Goal: Communication & Community: Share content

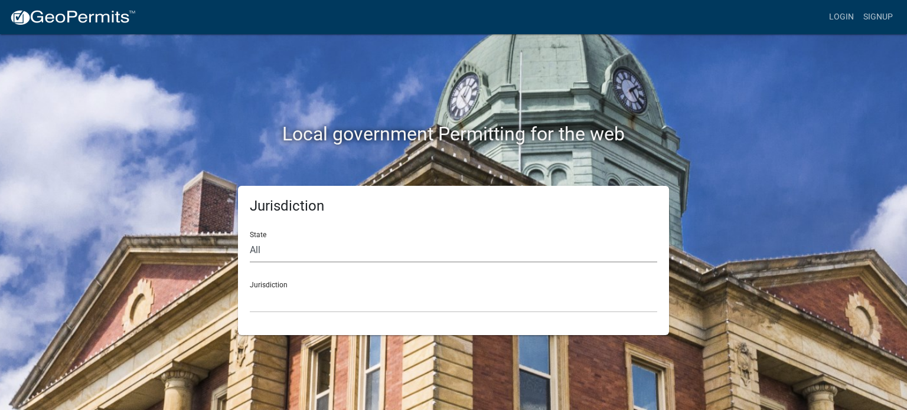
click at [282, 250] on select "All [US_STATE] [US_STATE] [US_STATE] [US_STATE] [US_STATE] [US_STATE] [US_STATE…" at bounding box center [453, 251] width 407 height 24
select select "[US_STATE]"
click at [250, 239] on select "All Colorado Georgia Indiana Iowa Kansas Minnesota Ohio South Carolina Wisconsin" at bounding box center [453, 251] width 407 height 24
click at [260, 295] on select "Becker County, Minnesota Benton County, Minnesota Carlton County, Minnesota Cit…" at bounding box center [453, 301] width 407 height 24
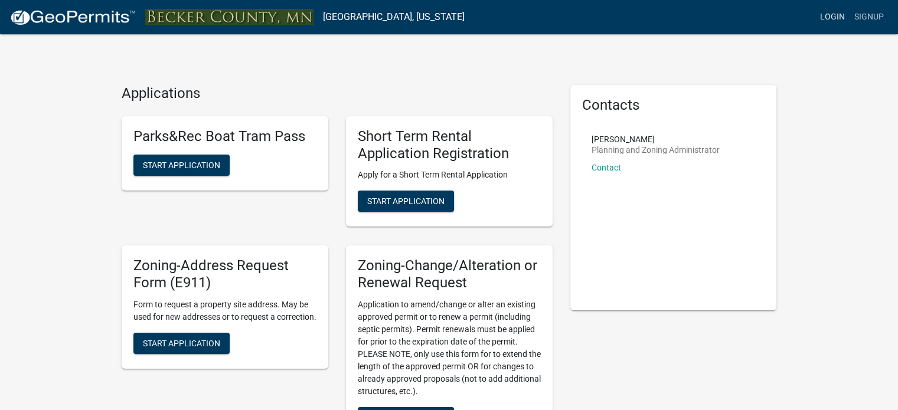
click at [837, 14] on link "Login" at bounding box center [832, 17] width 34 height 22
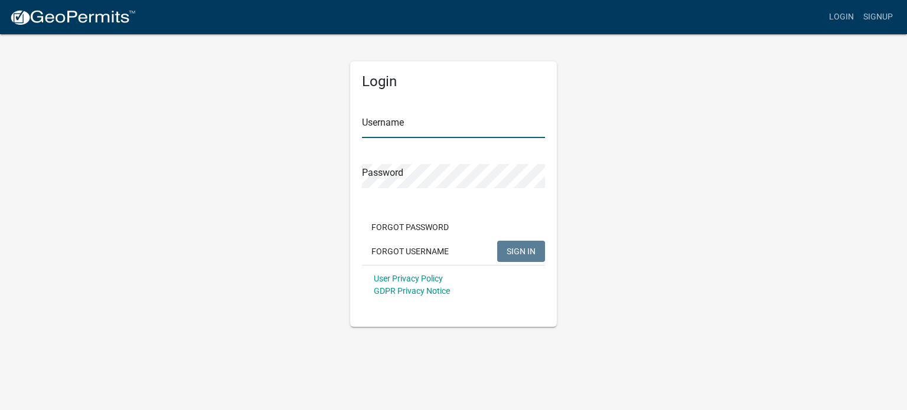
click at [380, 122] on input "Username" at bounding box center [453, 126] width 183 height 24
type input "tsayler"
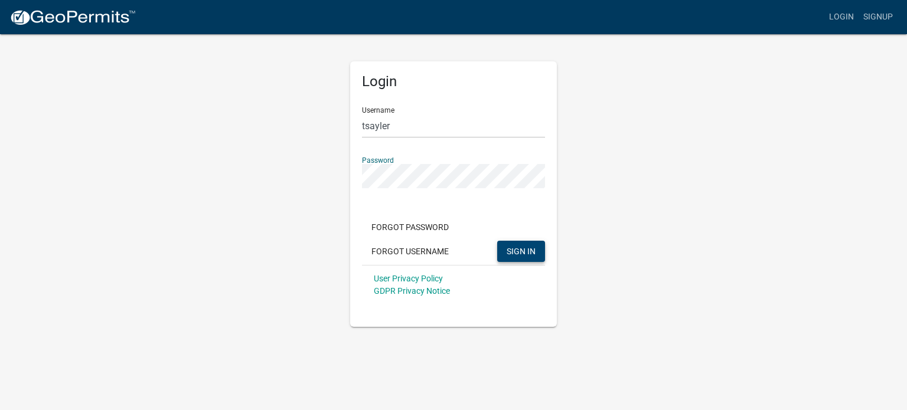
click at [500, 248] on button "SIGN IN" at bounding box center [521, 251] width 48 height 21
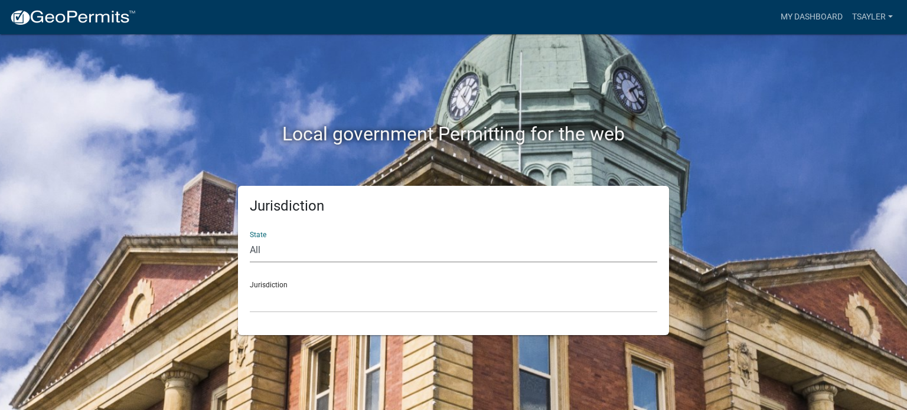
click at [302, 248] on select "All Colorado Georgia Indiana Iowa Kansas Minnesota Ohio South Carolina Wisconsin" at bounding box center [453, 251] width 407 height 24
select select "[US_STATE]"
click at [250, 239] on select "All Colorado Georgia Indiana Iowa Kansas Minnesota Ohio South Carolina Wisconsin" at bounding box center [453, 251] width 407 height 24
click at [865, 1] on nav "more_horiz My Dashboard tsayler Account Logout" at bounding box center [453, 17] width 907 height 34
click at [864, 18] on link "tsayler" at bounding box center [872, 17] width 50 height 22
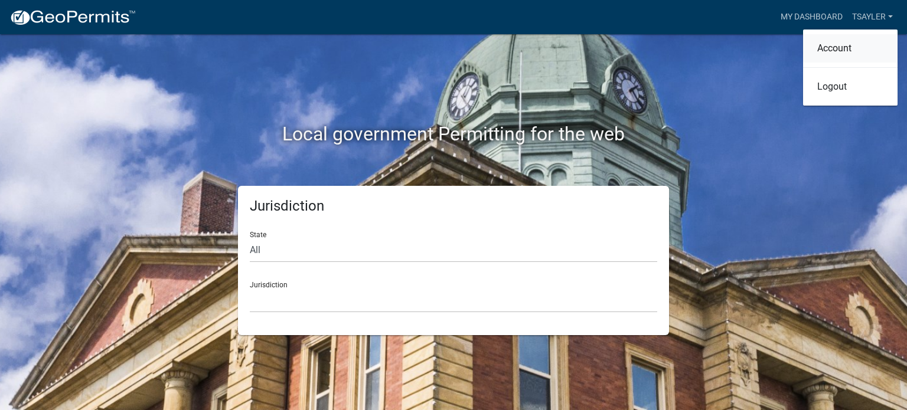
click at [844, 49] on link "Account" at bounding box center [850, 48] width 94 height 28
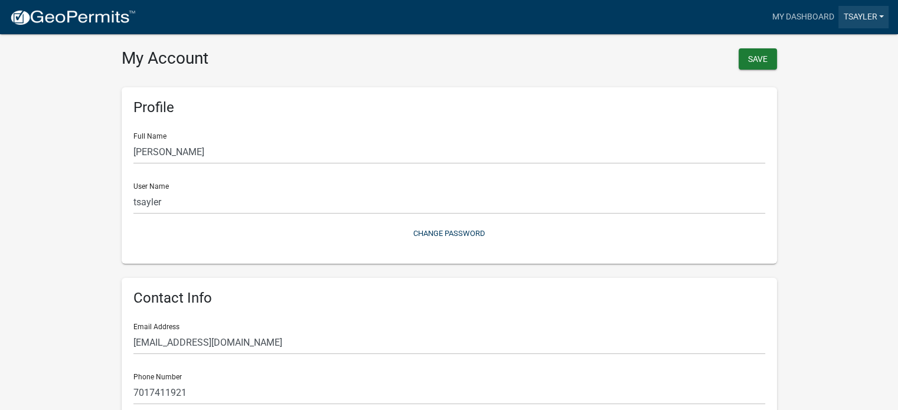
click at [874, 18] on link "tsayler" at bounding box center [863, 17] width 50 height 22
click at [818, 14] on link "My Dashboard" at bounding box center [802, 17] width 71 height 22
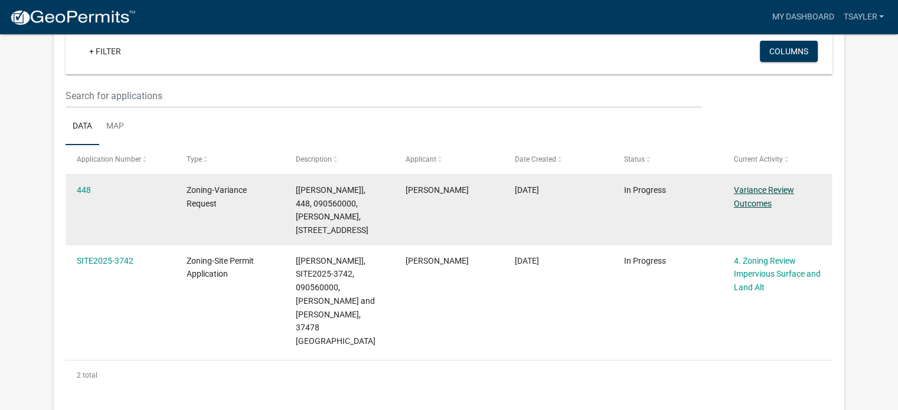
scroll to position [97, 0]
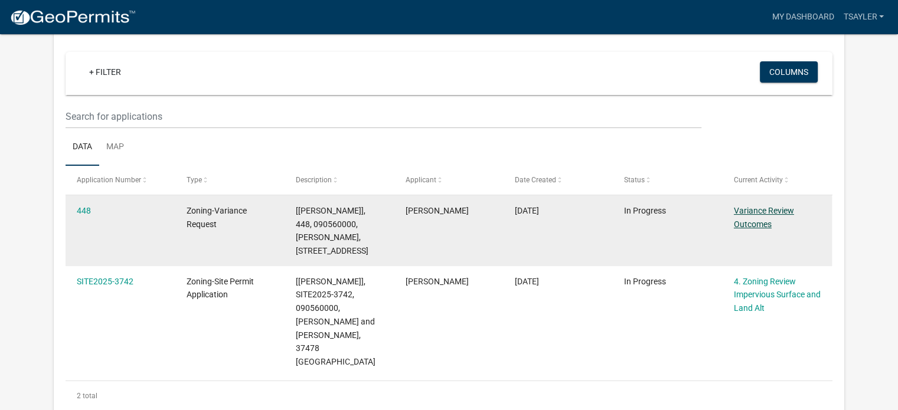
click at [768, 211] on link "Variance Review Outcomes" at bounding box center [764, 217] width 60 height 23
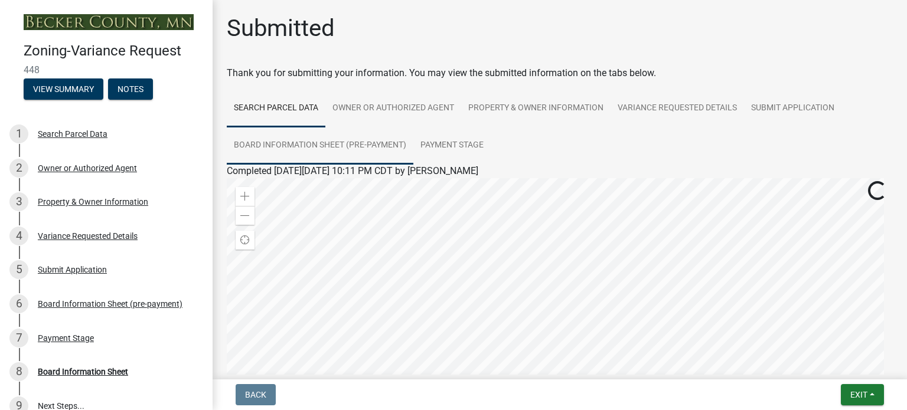
scroll to position [226, 0]
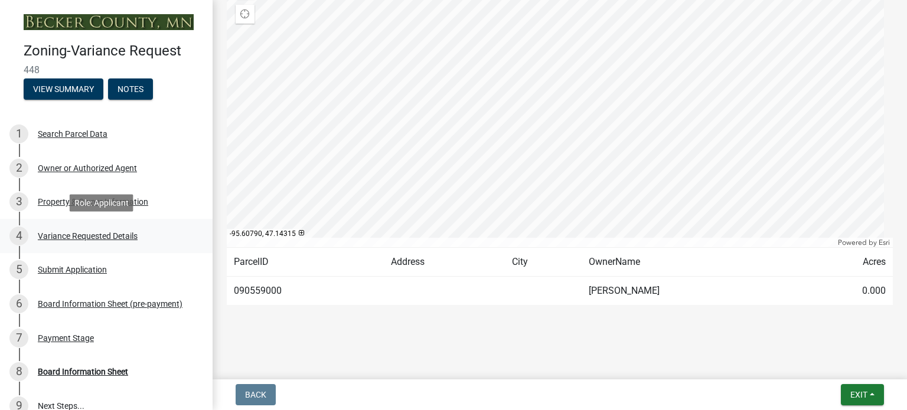
click at [59, 232] on div "Variance Requested Details" at bounding box center [88, 236] width 100 height 8
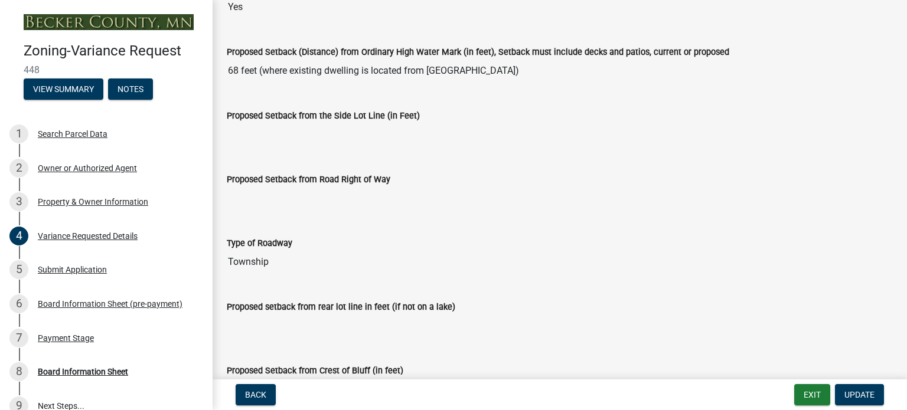
scroll to position [0, 0]
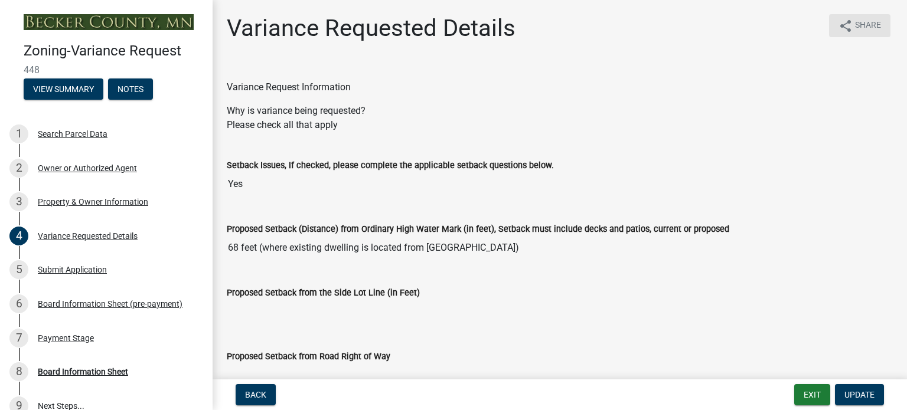
click at [855, 23] on span "Share" at bounding box center [868, 26] width 26 height 14
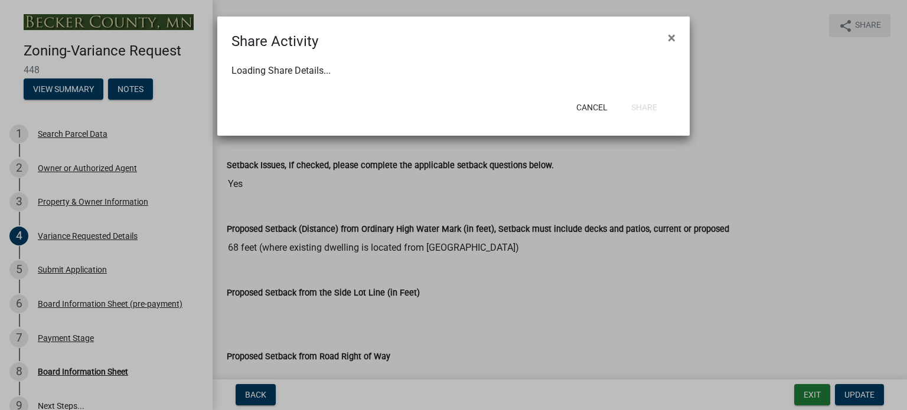
select select "1"
select select "0"
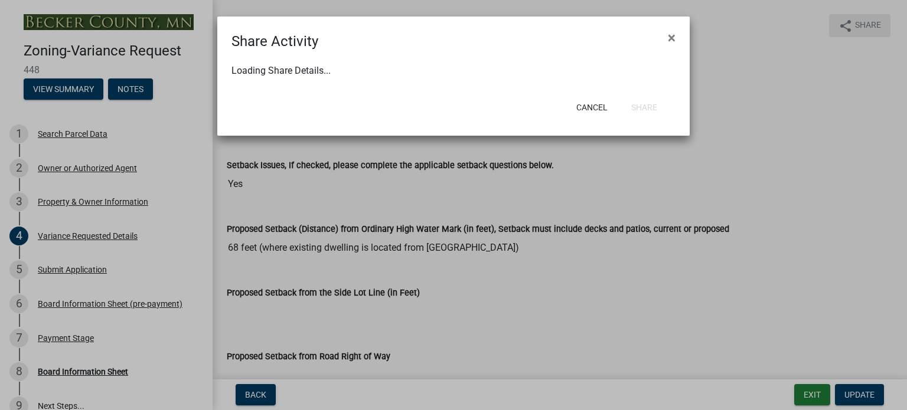
select select "0"
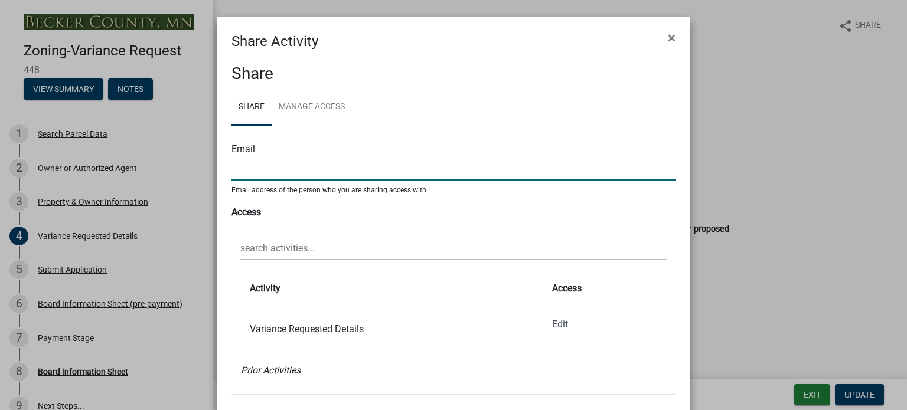
click at [262, 166] on input "text" at bounding box center [453, 168] width 444 height 24
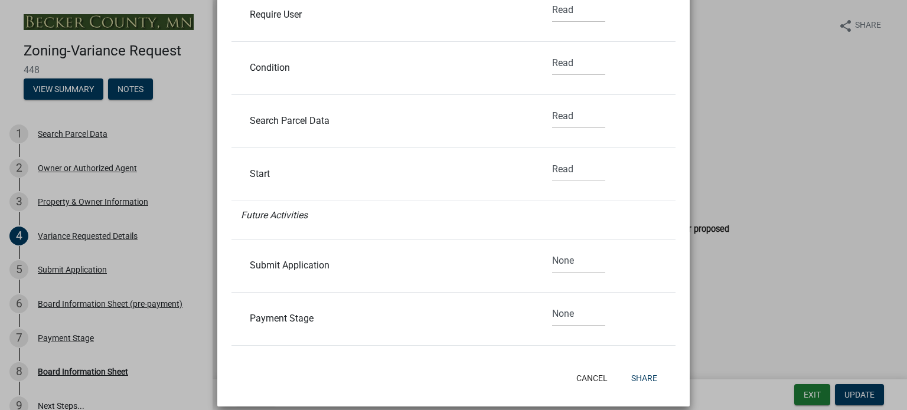
scroll to position [288, 0]
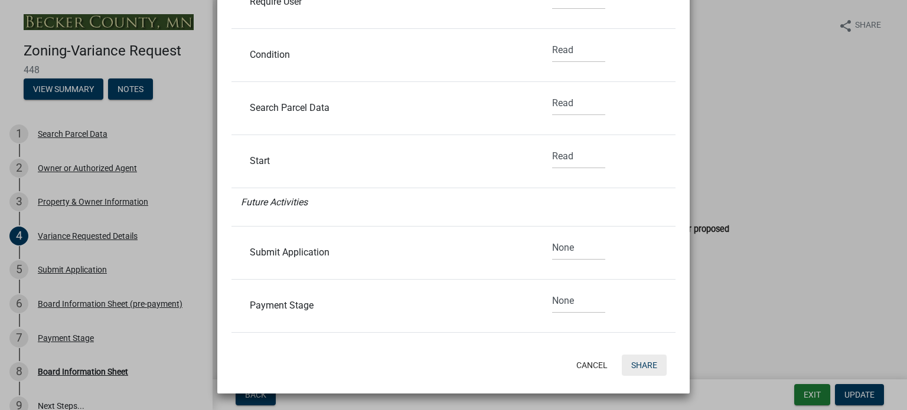
type input "lance@littlemiraclesinc.com"
click at [635, 366] on button "Share" at bounding box center [644, 365] width 45 height 21
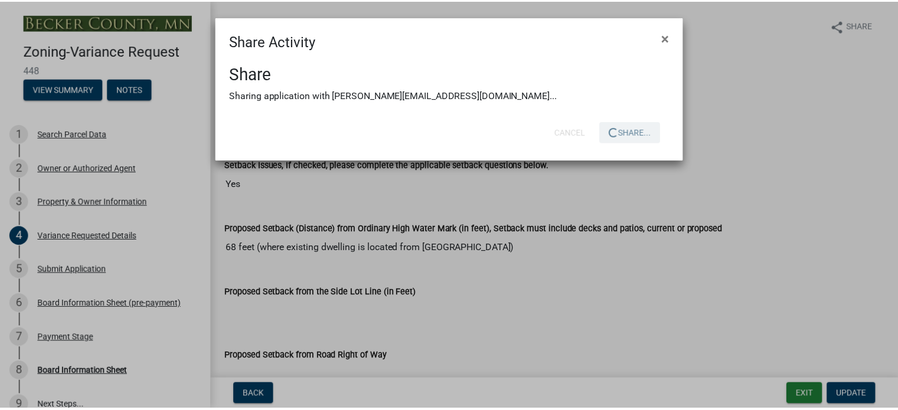
scroll to position [0, 0]
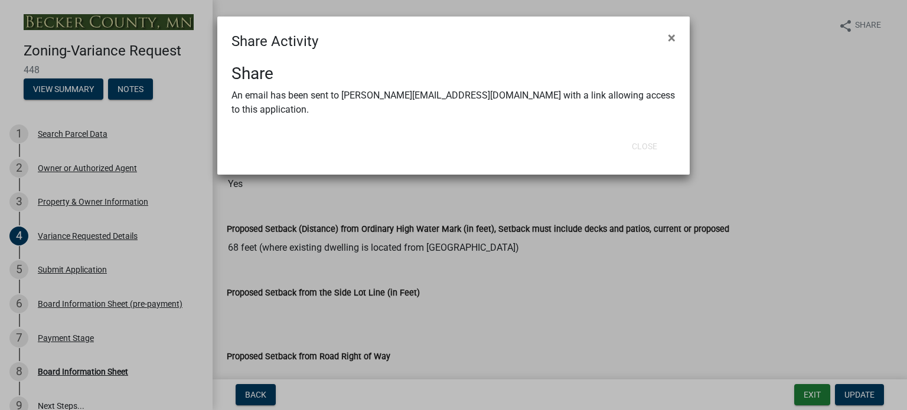
click at [141, 133] on ngb-modal-window "Share Activity × Share An email has been sent to lance@littlemiraclesinc.com wi…" at bounding box center [453, 205] width 907 height 410
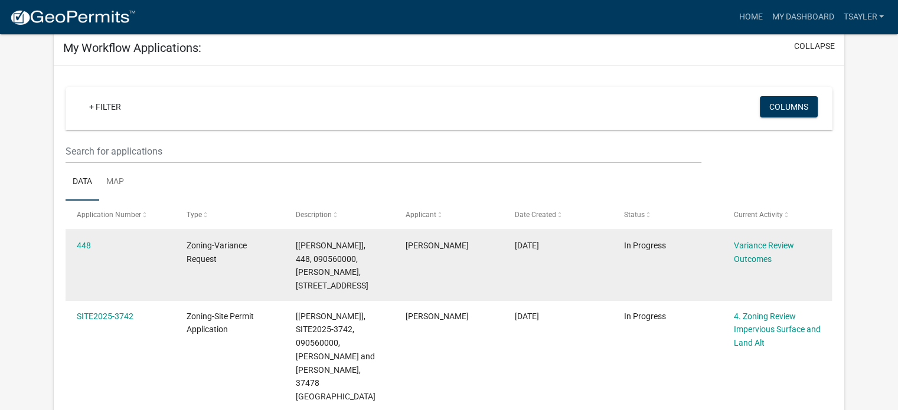
scroll to position [118, 0]
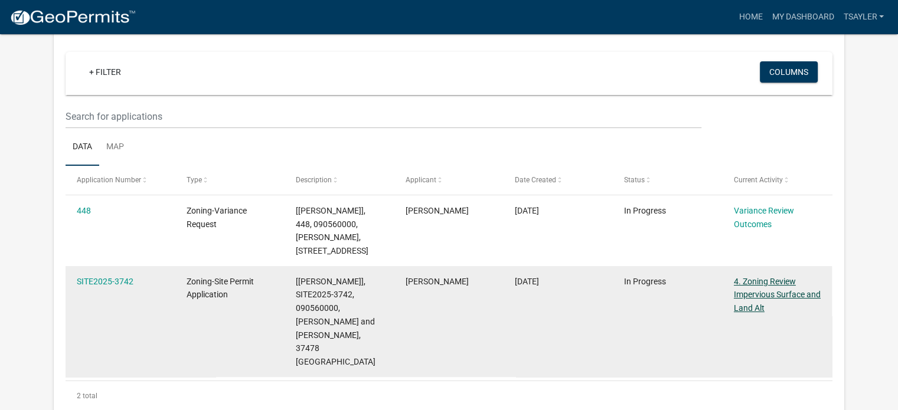
click at [781, 280] on link "4. Zoning Review Impervious Surface and Land Alt" at bounding box center [777, 295] width 87 height 37
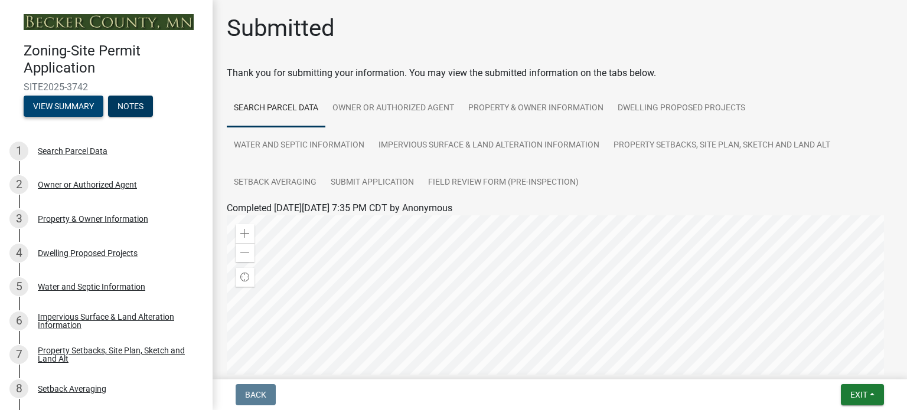
click at [68, 109] on button "View Summary" at bounding box center [64, 106] width 80 height 21
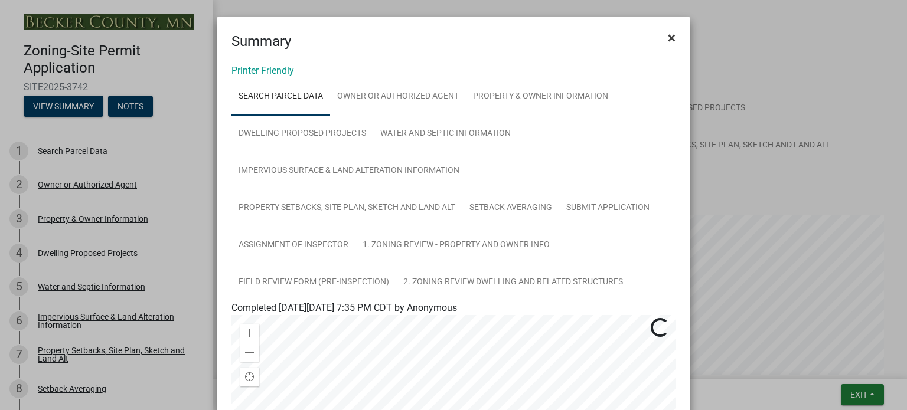
click at [668, 43] on span "×" at bounding box center [672, 38] width 8 height 17
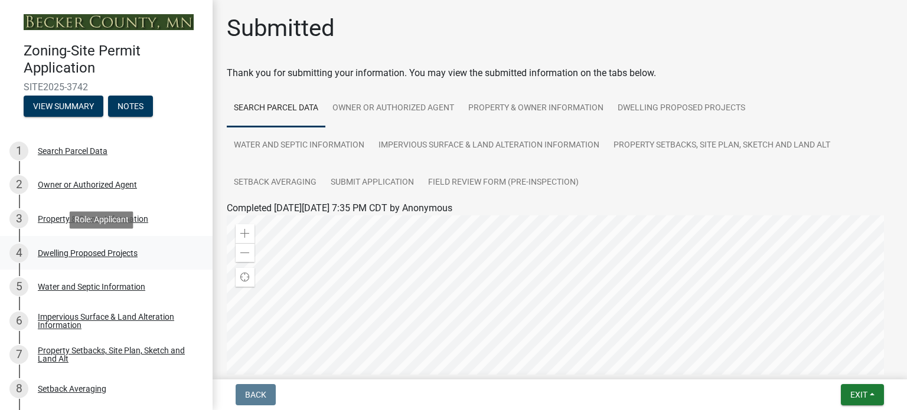
click at [78, 250] on div "Dwelling Proposed Projects" at bounding box center [88, 253] width 100 height 8
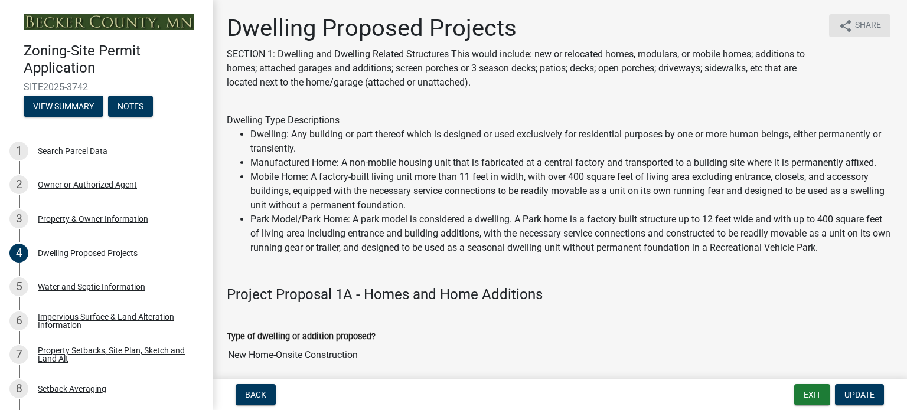
click at [856, 23] on span "Share" at bounding box center [868, 26] width 26 height 14
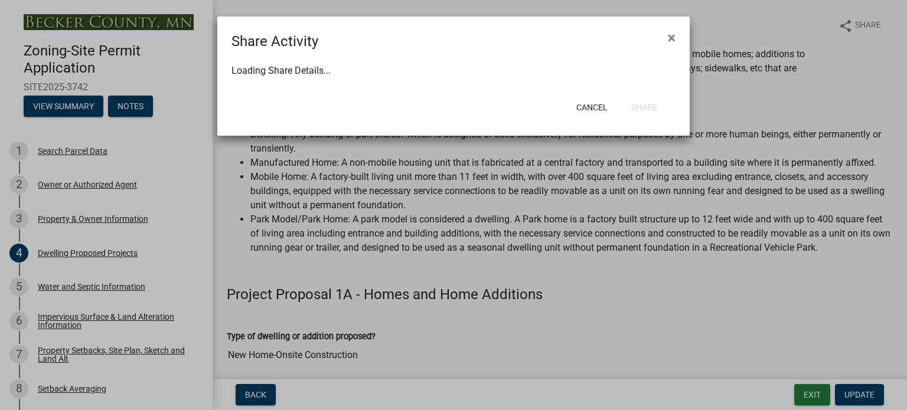
select select "1"
select select "0"
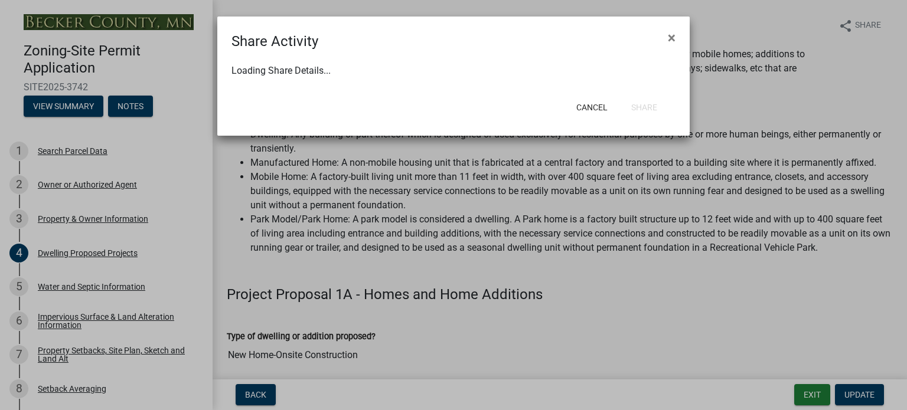
select select "0"
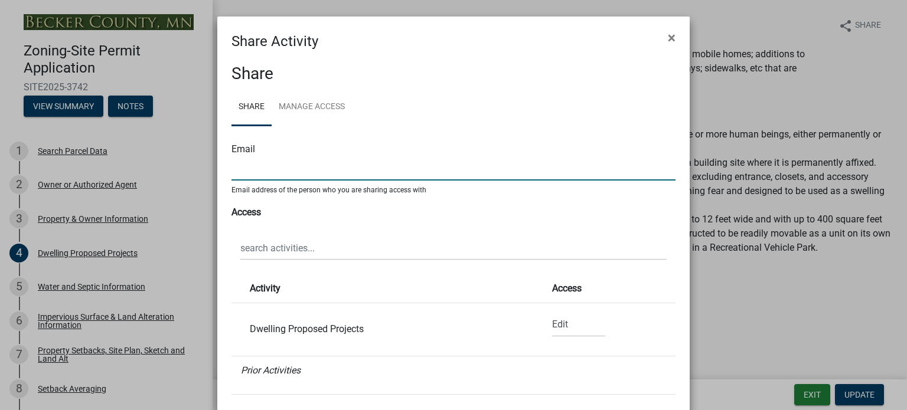
click at [265, 175] on input "text" at bounding box center [453, 168] width 444 height 24
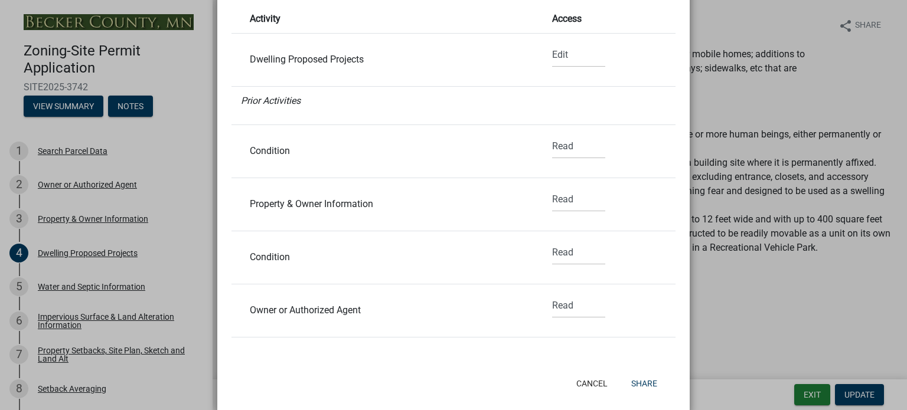
scroll to position [288, 0]
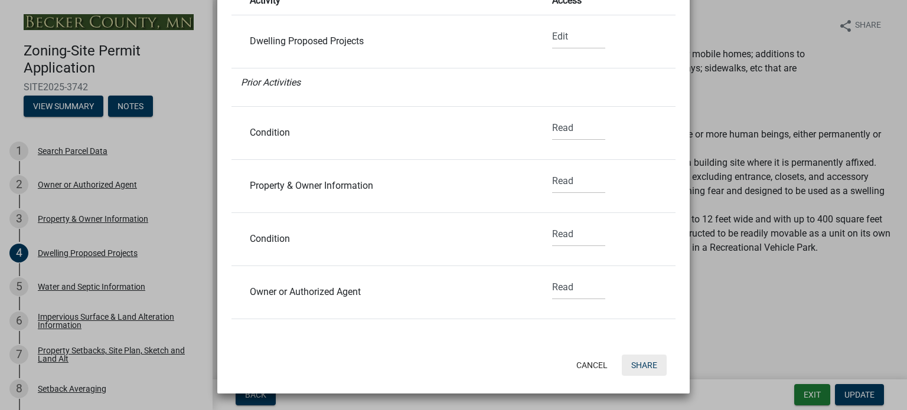
type input "lance@littlemiraclesinc.com"
click at [642, 361] on button "Share" at bounding box center [644, 365] width 45 height 21
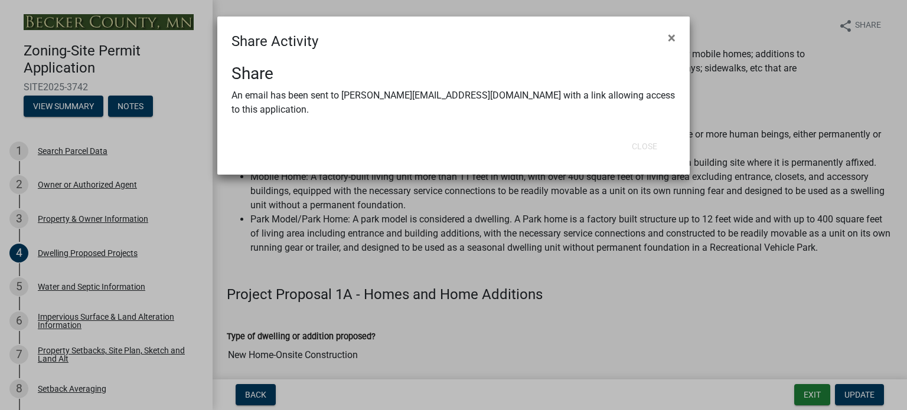
click at [626, 345] on ngb-modal-window "Share Activity × Share An email has been sent to lance@littlemiraclesinc.com wi…" at bounding box center [453, 205] width 907 height 410
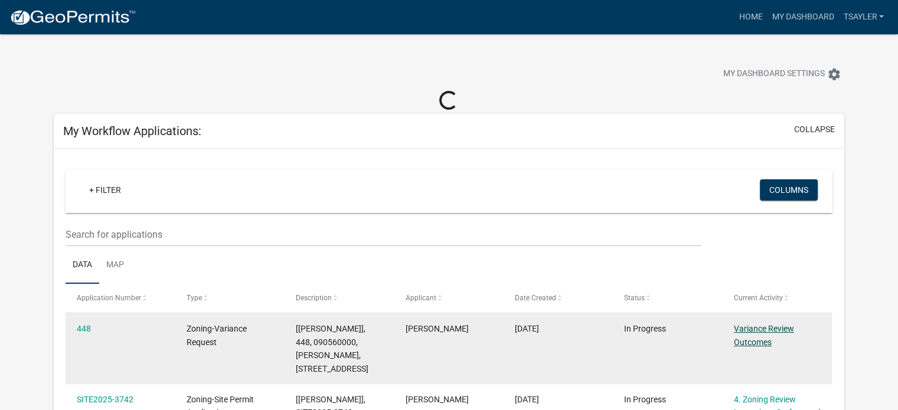
click at [747, 340] on link "Variance Review Outcomes" at bounding box center [764, 335] width 60 height 23
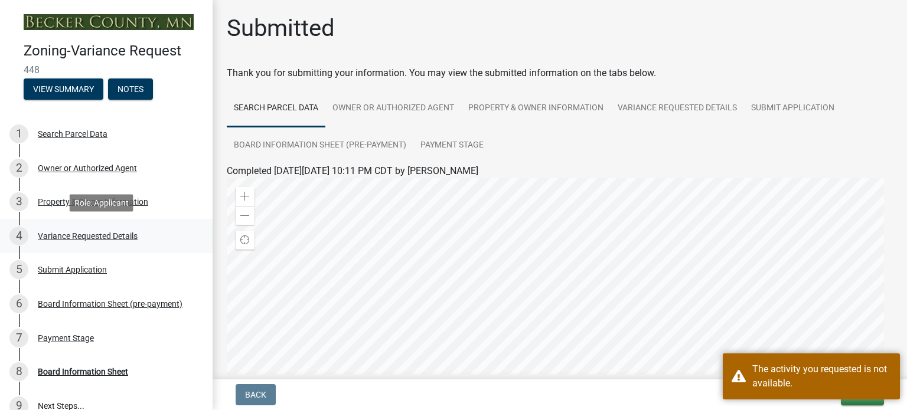
click at [70, 232] on div "Variance Requested Details" at bounding box center [88, 236] width 100 height 8
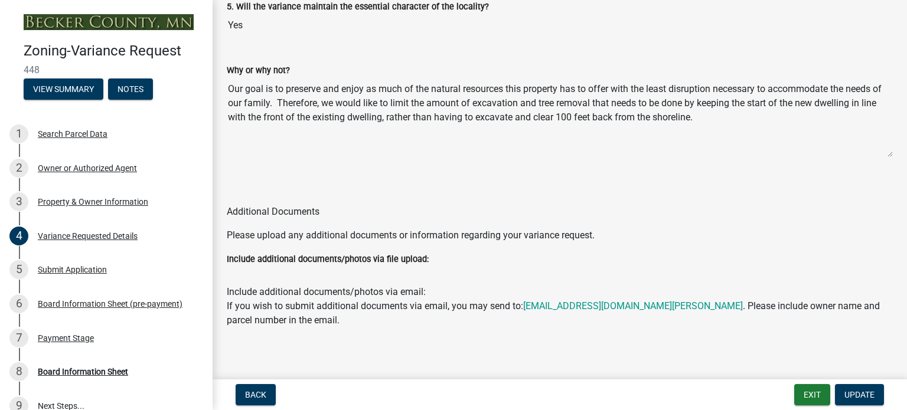
scroll to position [2448, 0]
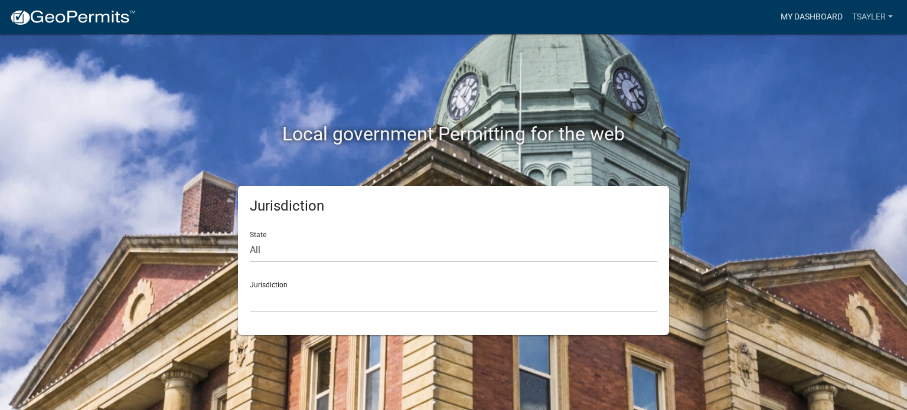
click at [801, 12] on link "My Dashboard" at bounding box center [811, 17] width 71 height 22
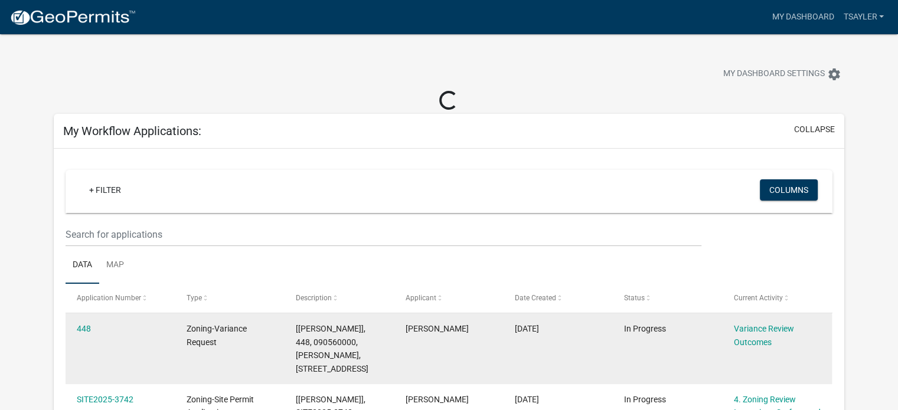
click at [761, 335] on div "Variance Review Outcomes" at bounding box center [777, 335] width 87 height 27
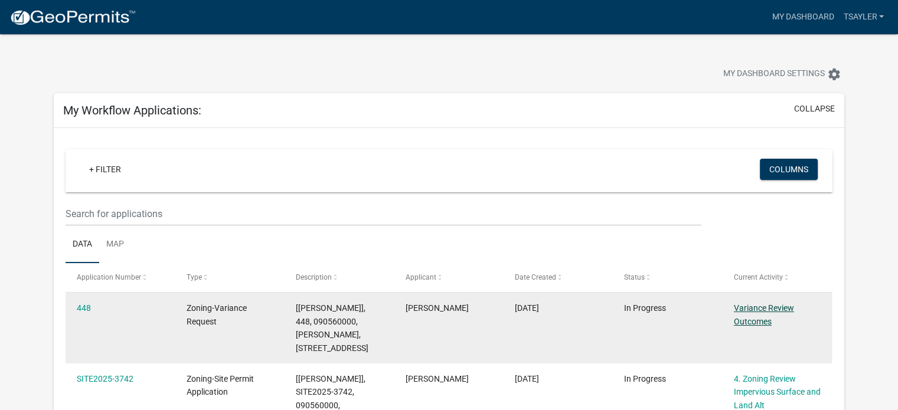
click at [753, 313] on link "Variance Review Outcomes" at bounding box center [764, 315] width 60 height 23
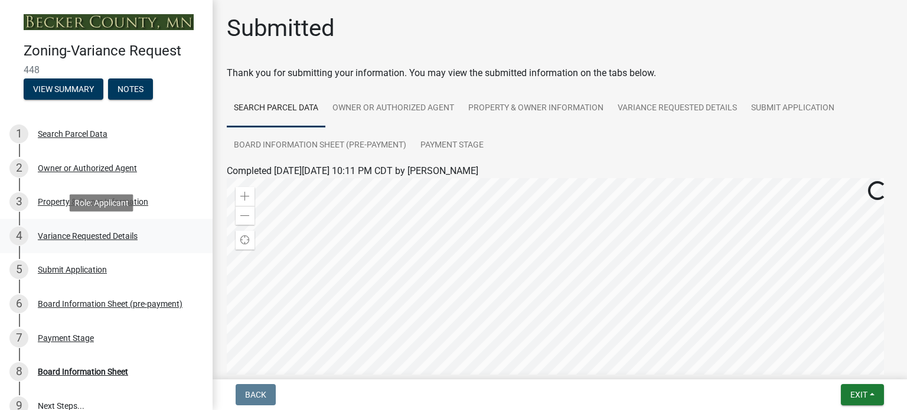
click at [78, 235] on div "Variance Requested Details" at bounding box center [88, 236] width 100 height 8
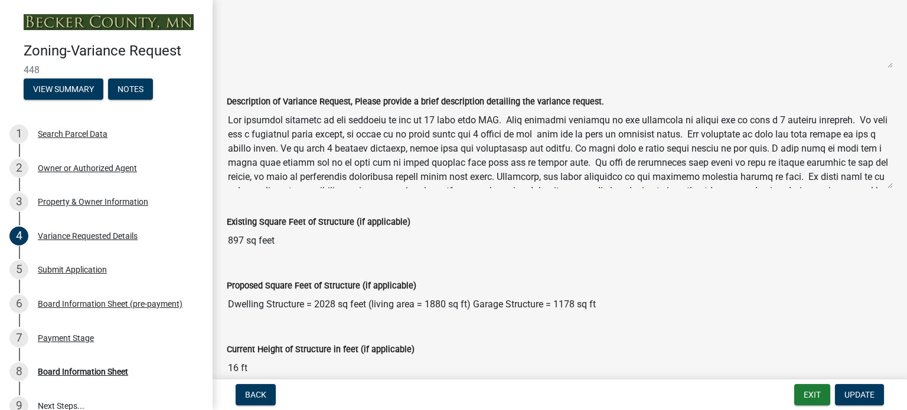
click at [883, 187] on div "Description of Variance Request, Please provide a brief description detailing t…" at bounding box center [560, 138] width 684 height 120
click at [881, 183] on textarea "Description of Variance Request, Please provide a brief description detailing t…" at bounding box center [560, 149] width 666 height 80
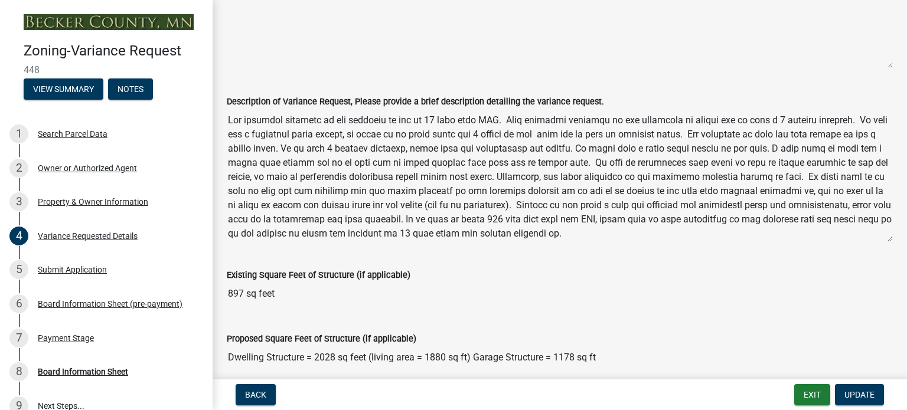
drag, startPoint x: 881, startPoint y: 183, endPoint x: 895, endPoint y: 236, distance: 54.9
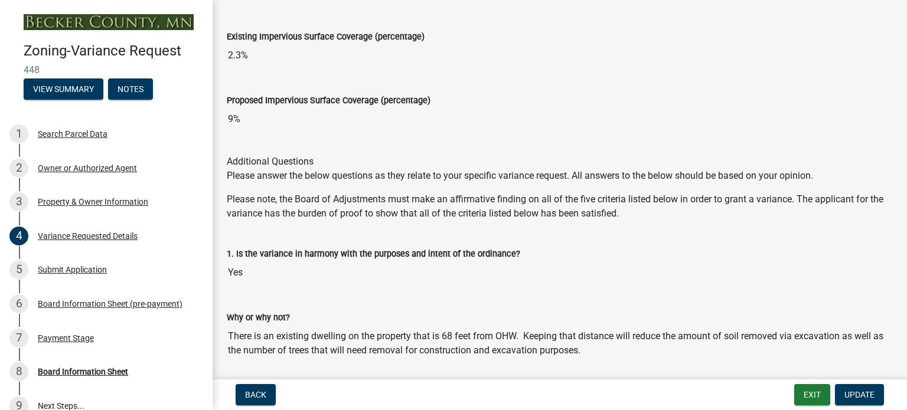
scroll to position [1712, 0]
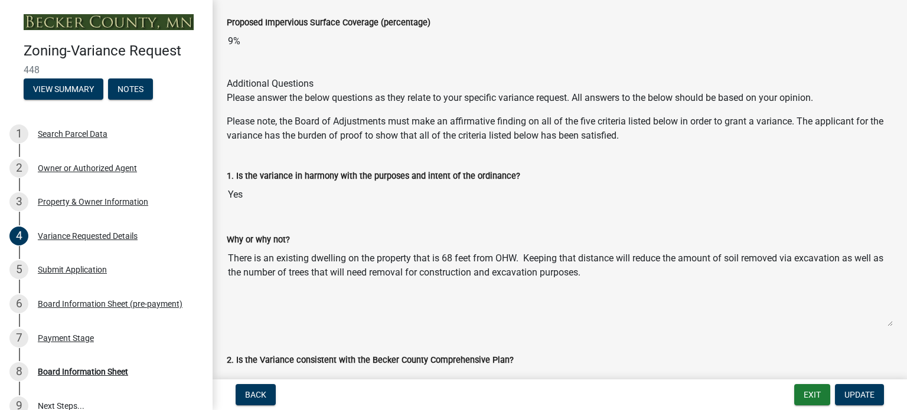
click at [720, 317] on textarea "There is an existing dwelling on the property that is 68 feet from OHW. Keeping…" at bounding box center [560, 287] width 666 height 80
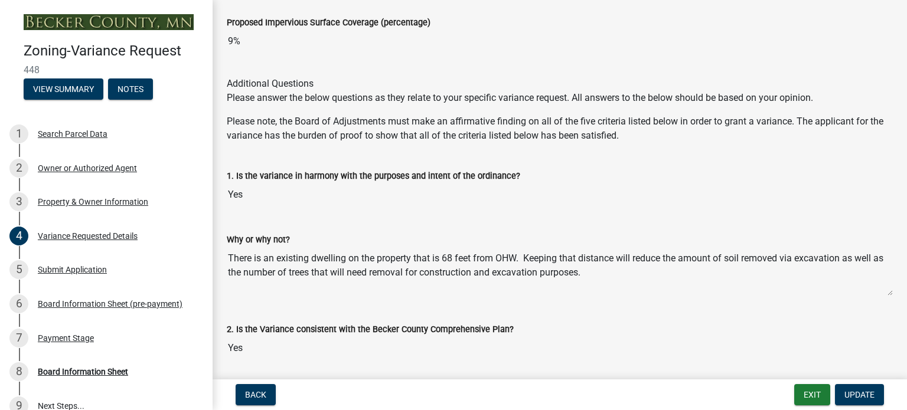
drag, startPoint x: 880, startPoint y: 319, endPoint x: 874, endPoint y: 288, distance: 31.3
click at [874, 288] on textarea "There is an existing dwelling on the property that is 68 feet from OHW. Keeping…" at bounding box center [560, 272] width 666 height 50
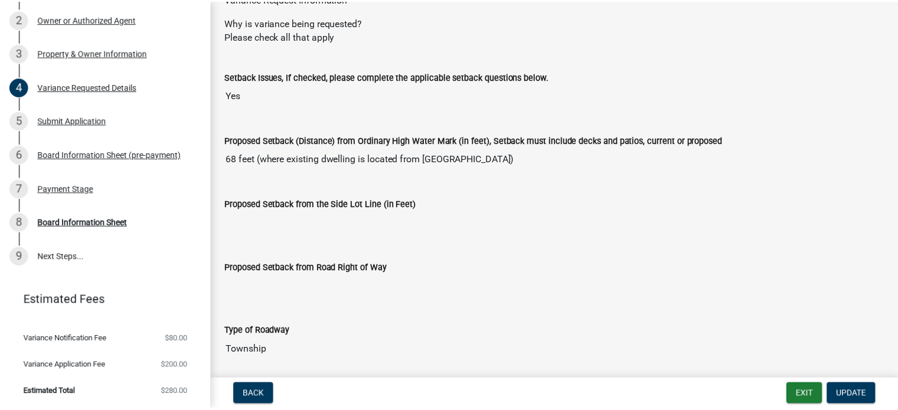
scroll to position [0, 0]
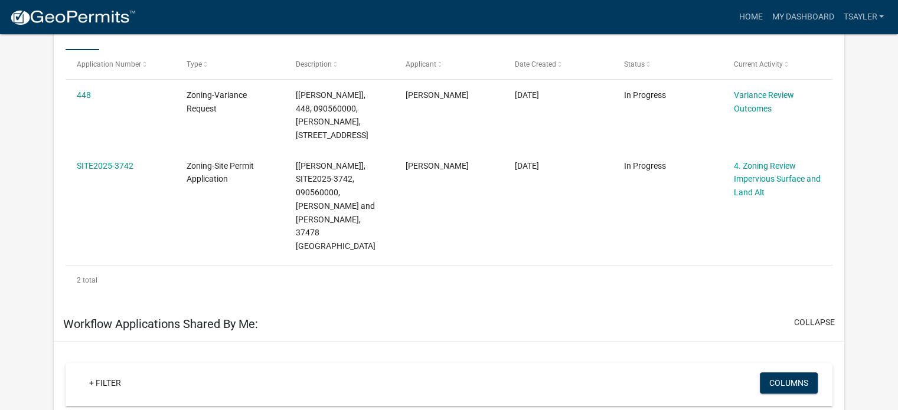
scroll to position [236, 0]
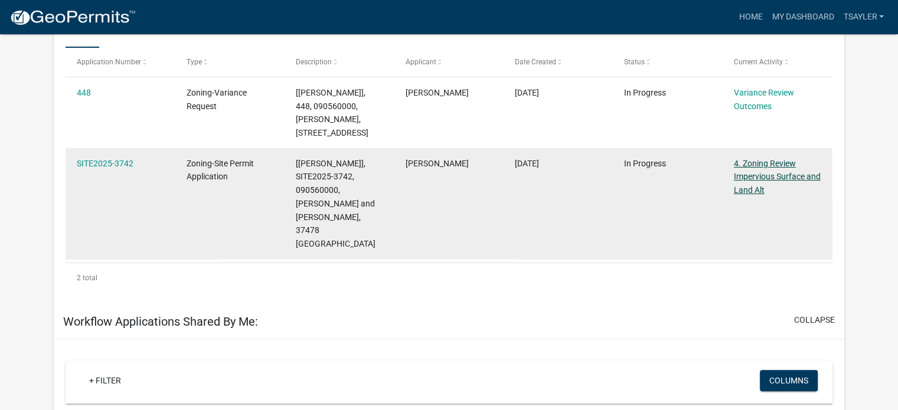
click at [765, 159] on link "4. Zoning Review Impervious Surface and Land Alt" at bounding box center [777, 177] width 87 height 37
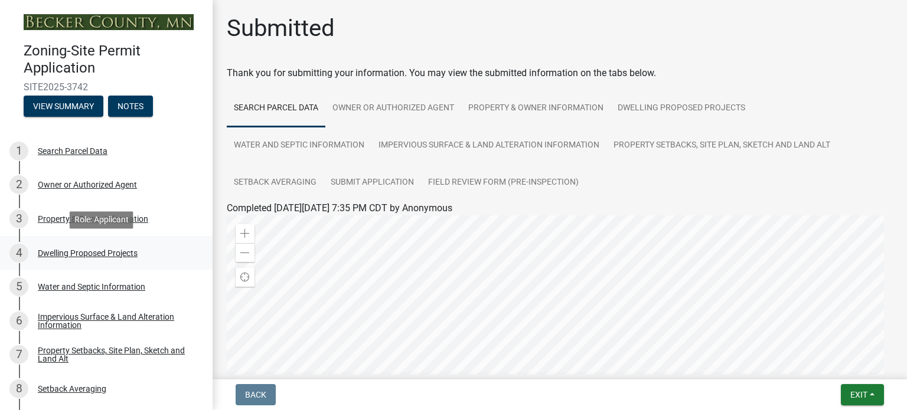
click at [86, 252] on div "Dwelling Proposed Projects" at bounding box center [88, 253] width 100 height 8
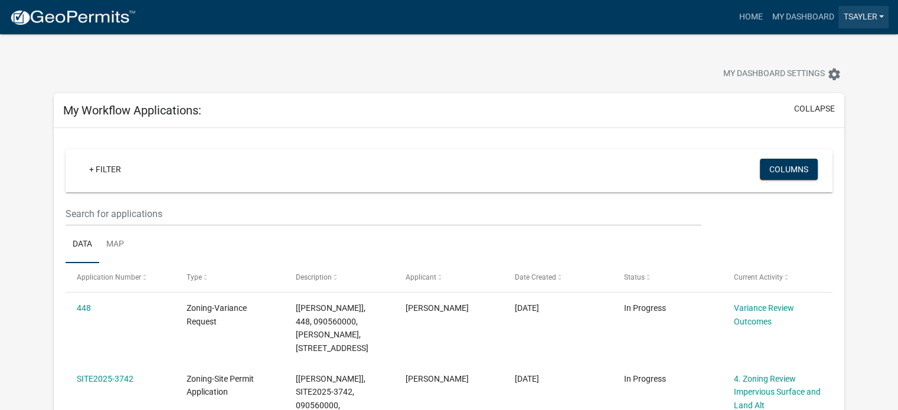
click at [872, 18] on link "tsayler" at bounding box center [863, 17] width 50 height 22
click at [822, 87] on link "Logout" at bounding box center [841, 87] width 94 height 28
